Goal: Information Seeking & Learning: Check status

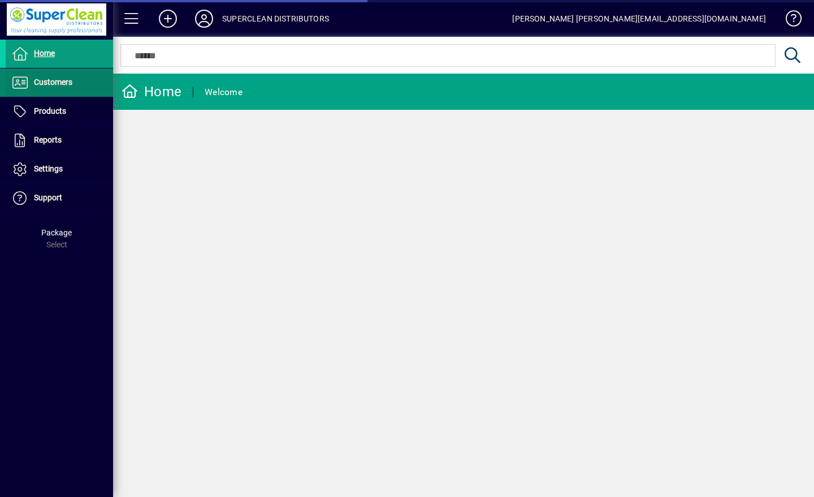
click at [51, 81] on span "Customers" at bounding box center [53, 81] width 38 height 9
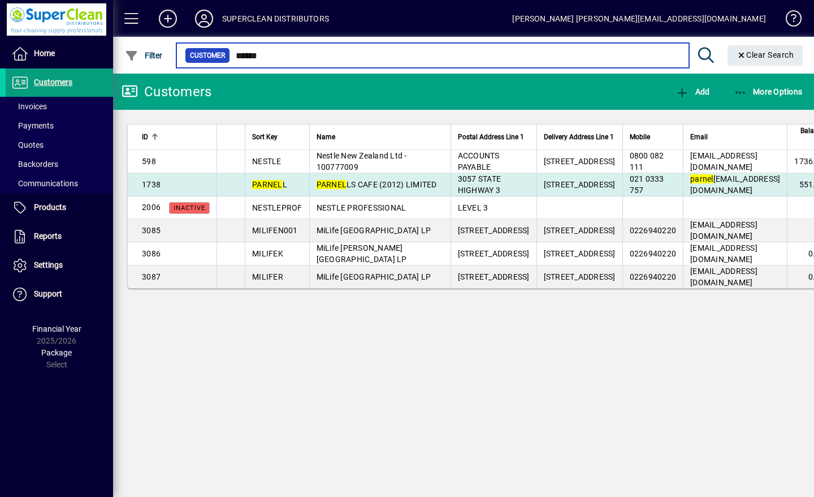
type input "******"
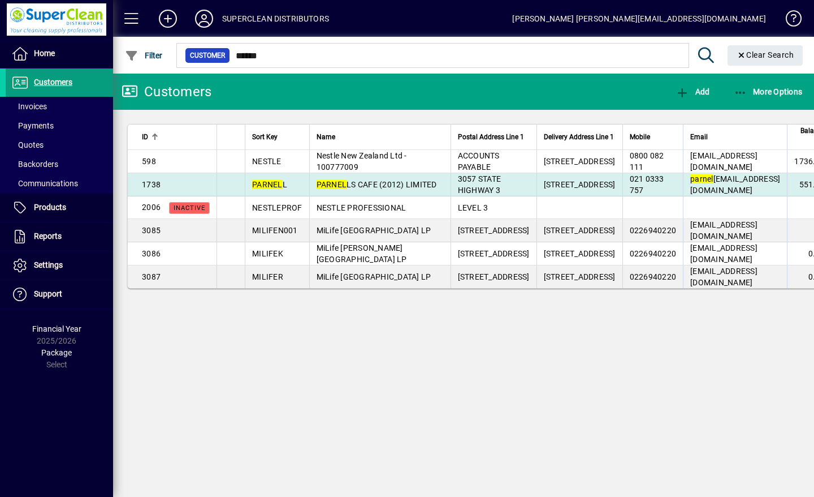
click at [369, 189] on span "[PERSON_NAME] CAFE (2012) LIMITED" at bounding box center [377, 184] width 120 height 9
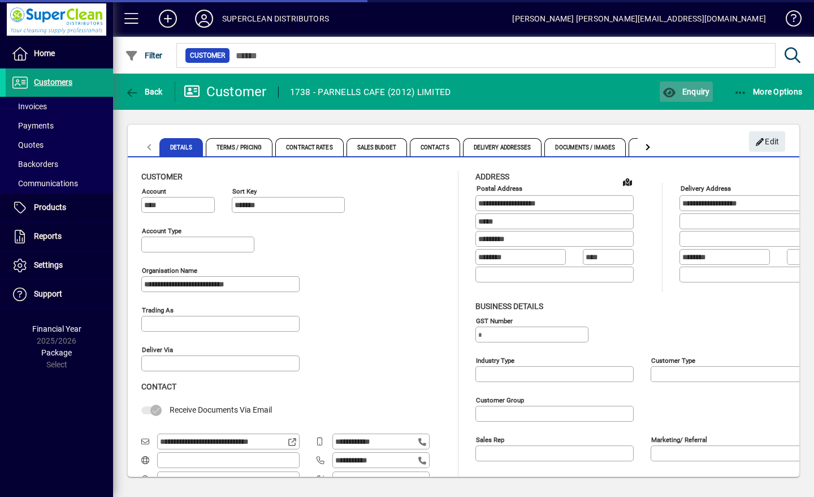
click at [698, 98] on span "button" at bounding box center [686, 91] width 53 height 27
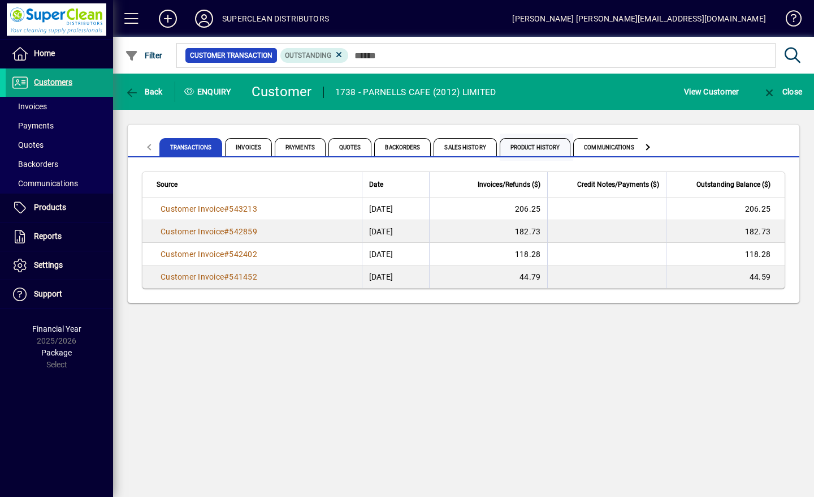
click at [544, 149] on span "Product History" at bounding box center [535, 147] width 71 height 18
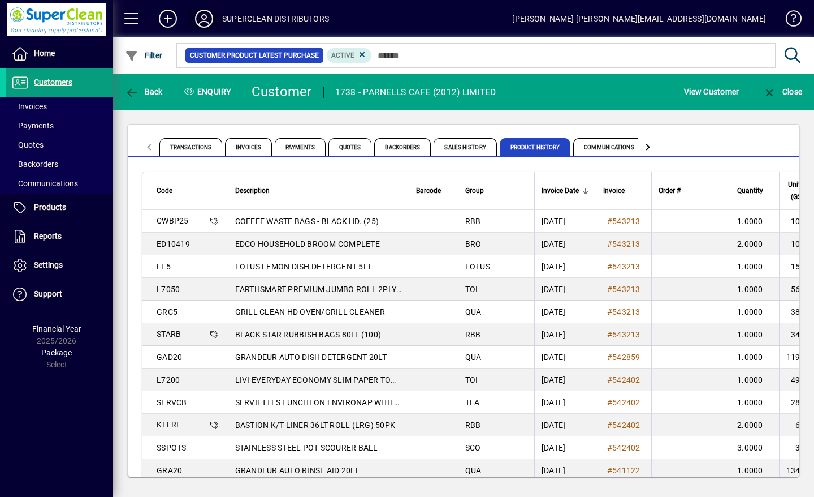
click at [212, 18] on icon at bounding box center [204, 19] width 23 height 18
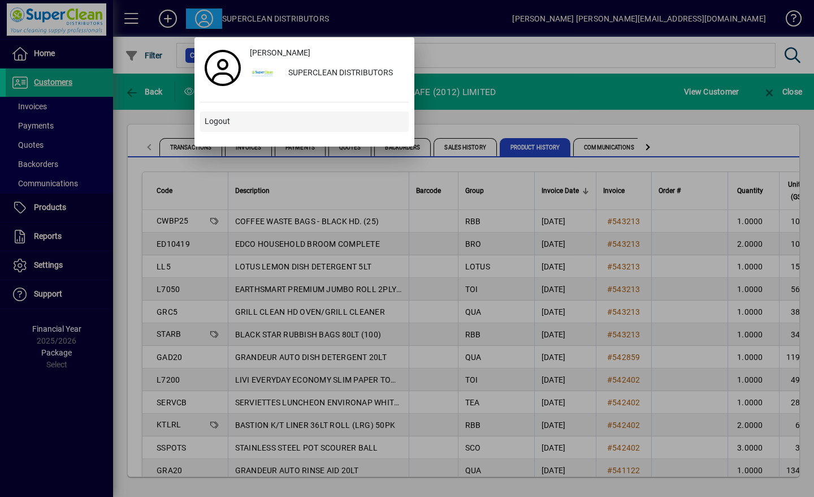
click at [230, 119] on span at bounding box center [304, 121] width 209 height 27
